Goal: Navigation & Orientation: Find specific page/section

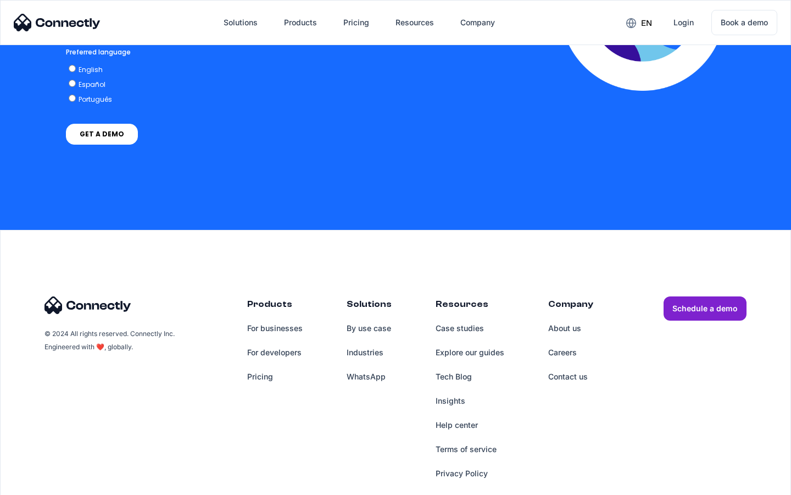
scroll to position [2424, 0]
